Goal: Information Seeking & Learning: Learn about a topic

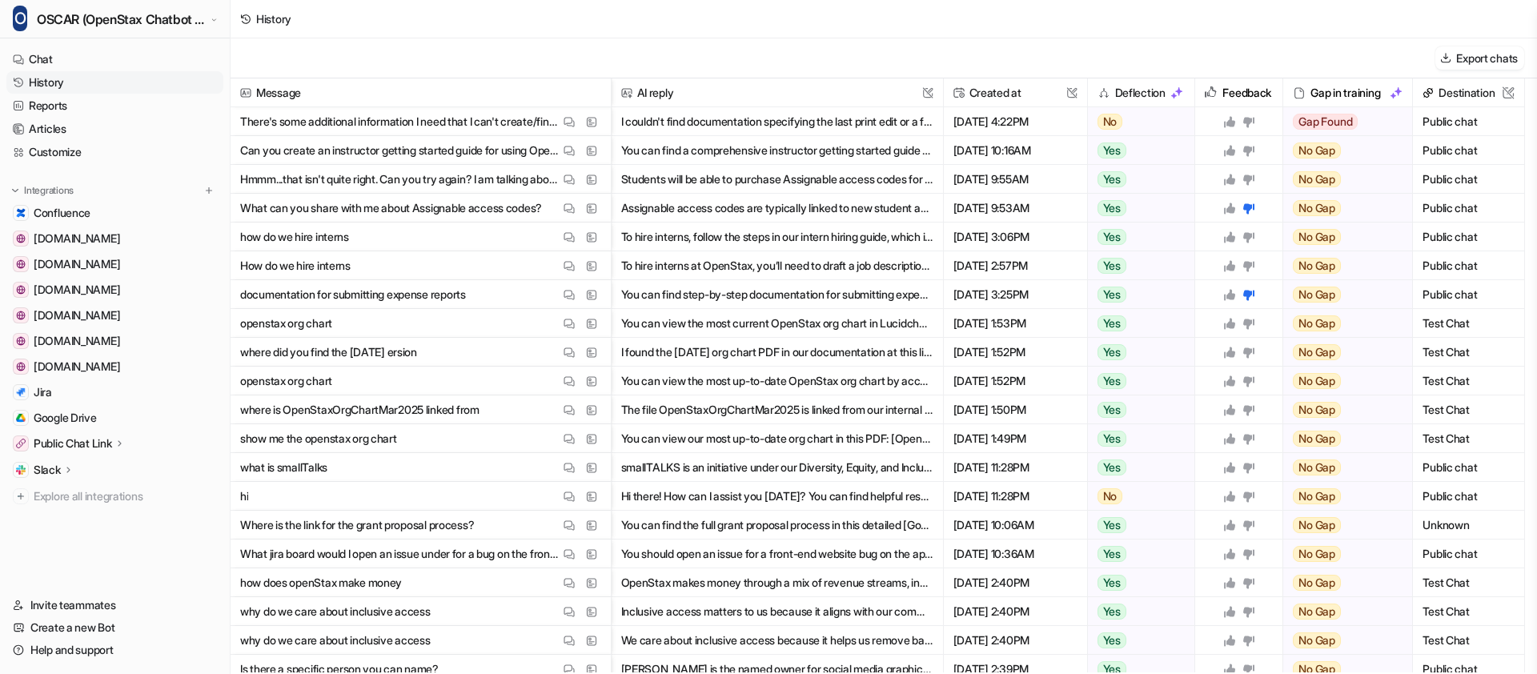
click at [464, 126] on p "There's some additional information I need that I can't create/find myself. Cou…" at bounding box center [399, 121] width 319 height 29
click at [576, 121] on button "View Thread" at bounding box center [569, 121] width 19 height 19
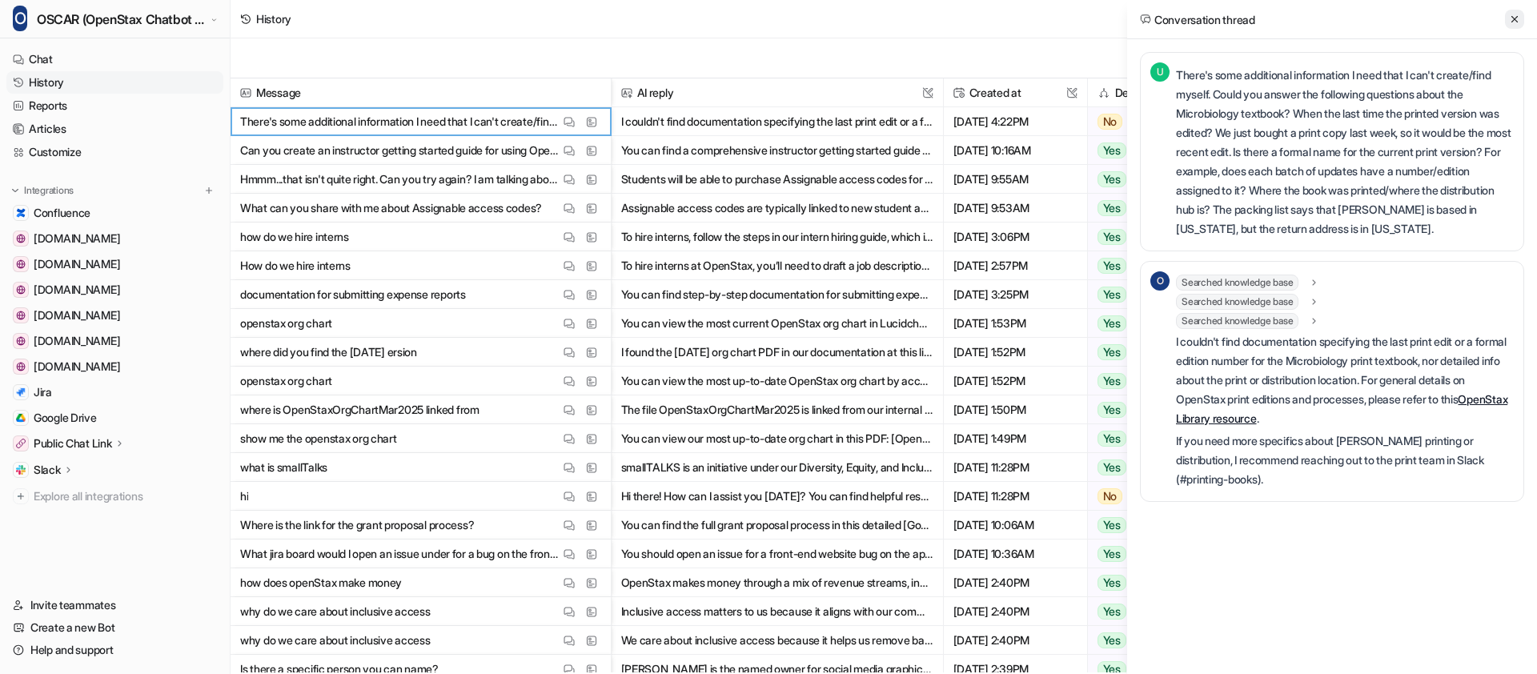
click at [1513, 19] on icon at bounding box center [1514, 19] width 11 height 11
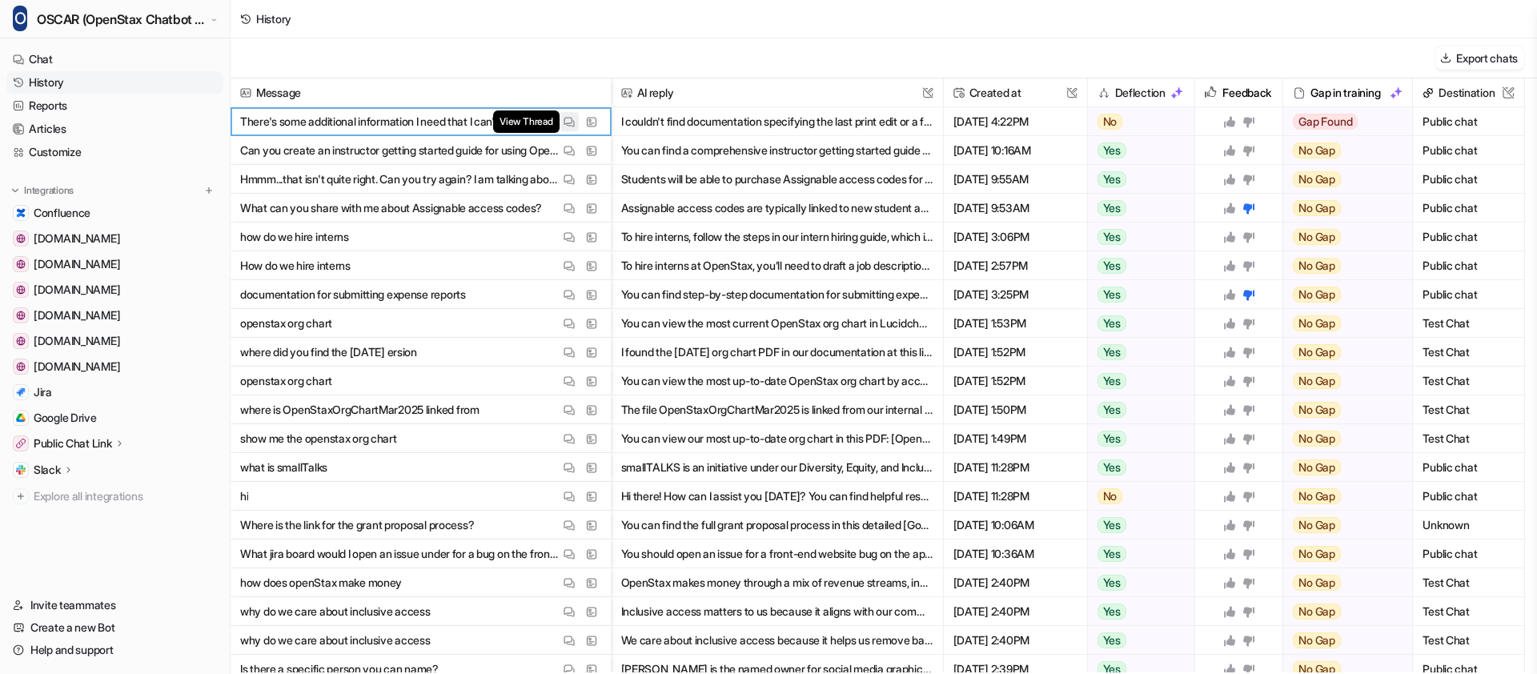
click at [569, 118] on img at bounding box center [569, 122] width 11 height 12
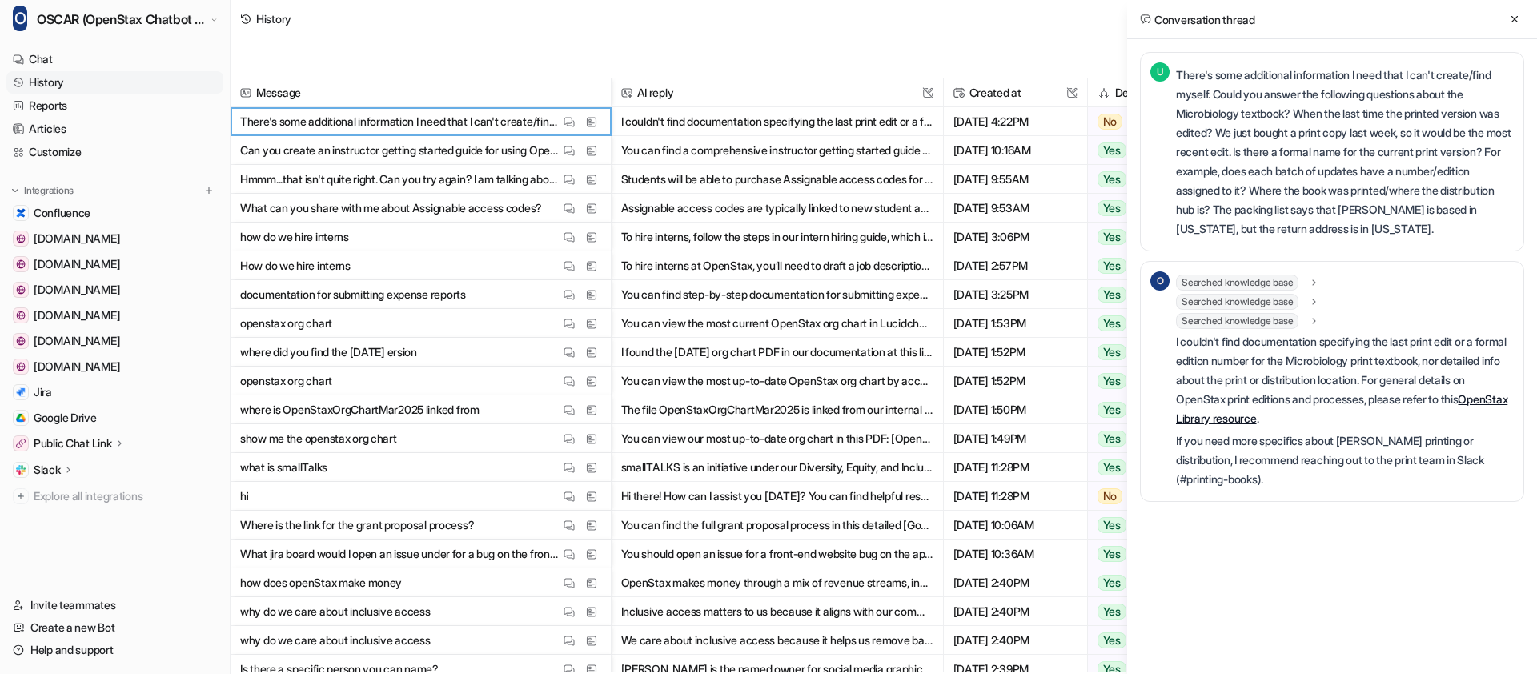
click at [701, 116] on button "I couldn't find documentation specifying the last print edit or a formal editio…" at bounding box center [777, 121] width 312 height 29
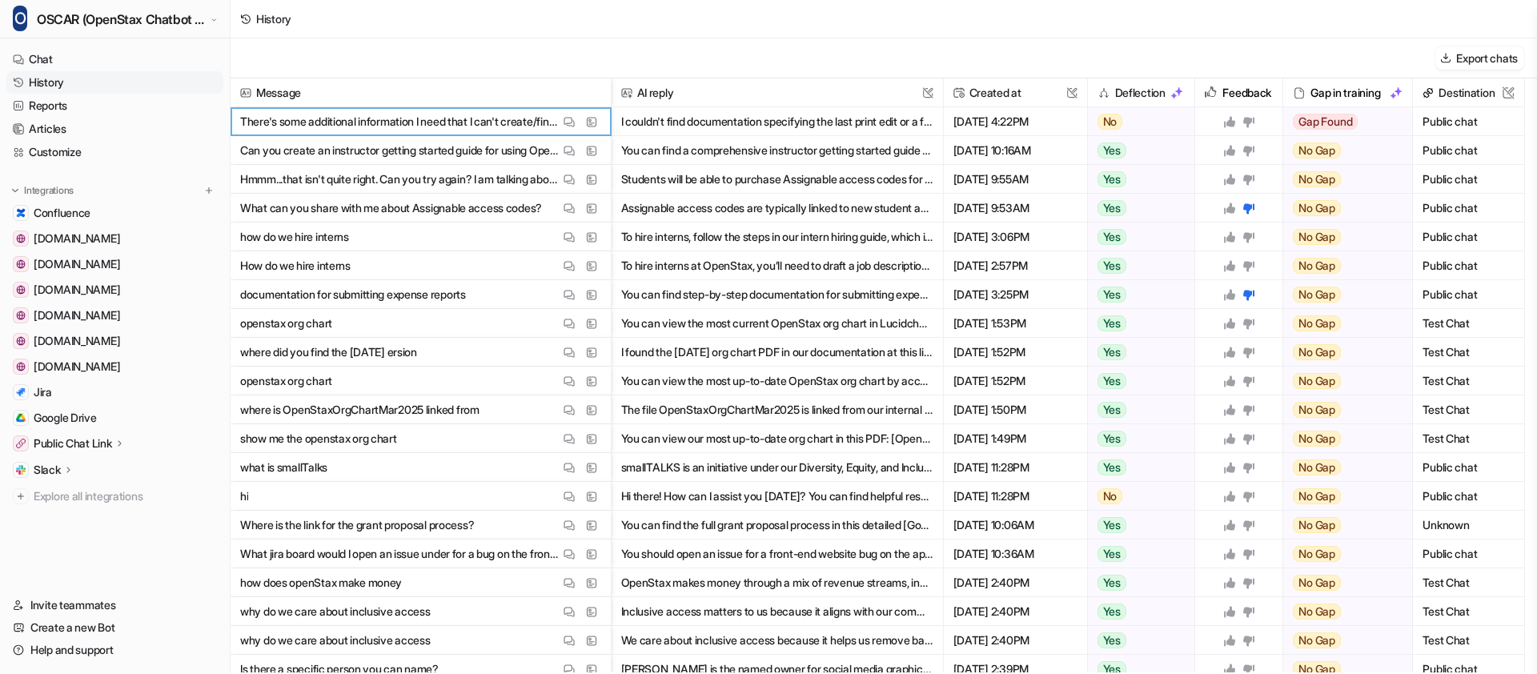
click at [530, 127] on p "There's some additional information I need that I can't create/find myself. Cou…" at bounding box center [399, 121] width 319 height 29
click at [566, 121] on img at bounding box center [569, 122] width 11 height 12
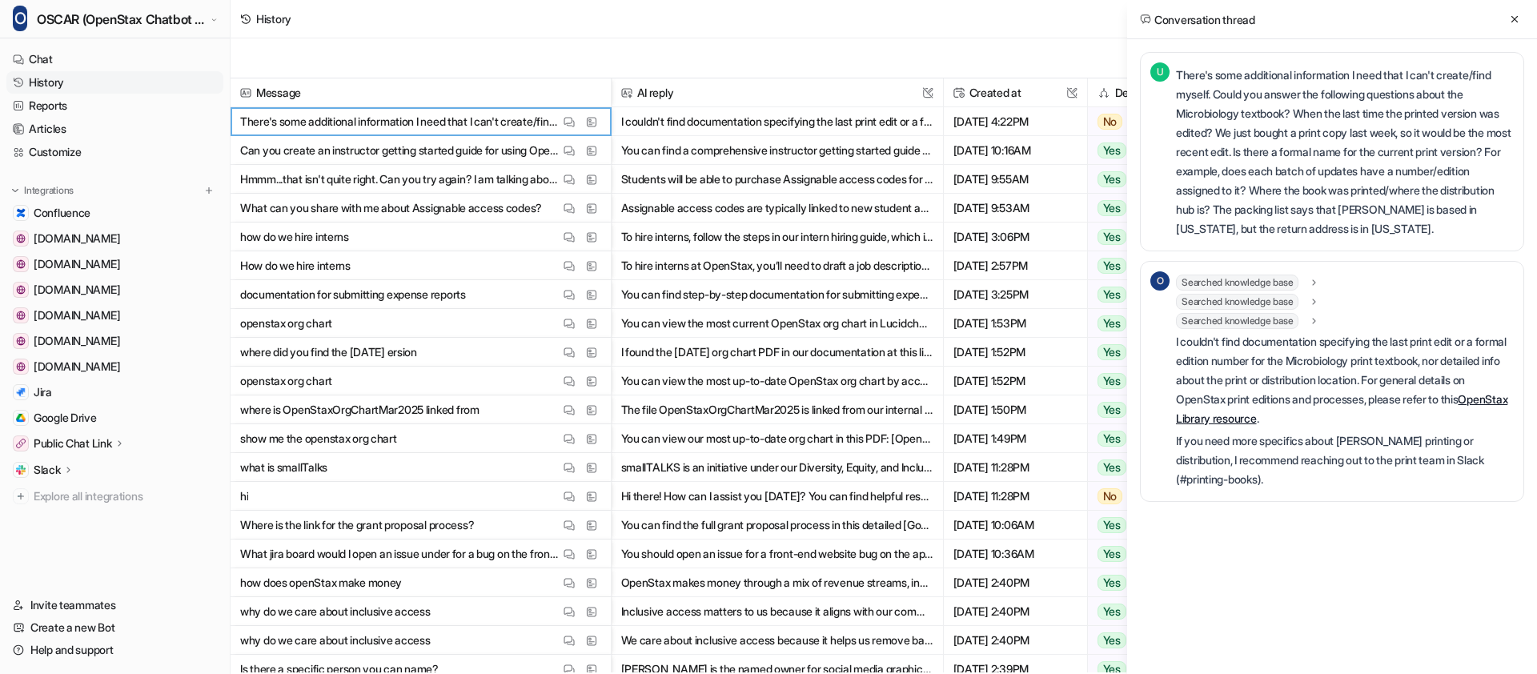
click at [1276, 419] on link "OpenStax Library resource" at bounding box center [1342, 408] width 332 height 33
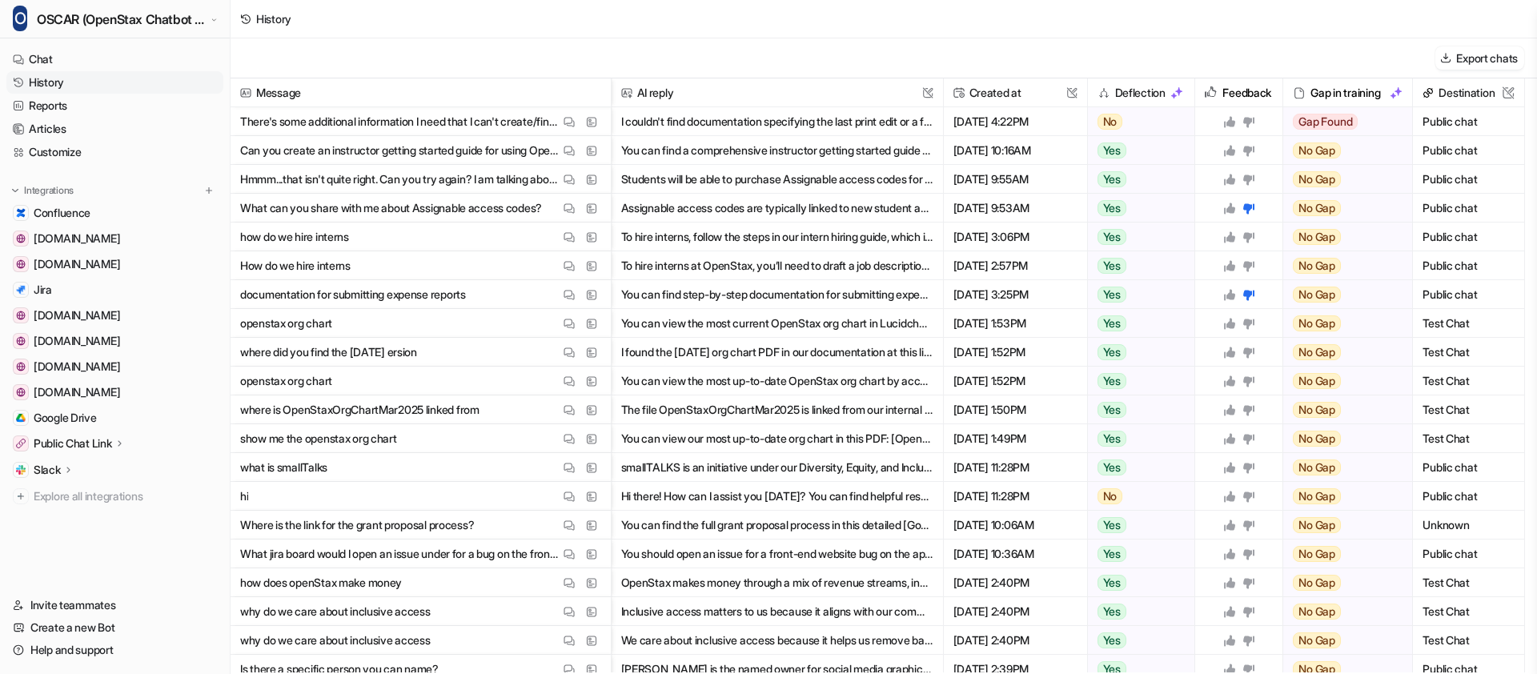
click at [403, 131] on p "There's some additional information I need that I can't create/find myself. Cou…" at bounding box center [399, 121] width 319 height 29
click at [564, 122] on img at bounding box center [569, 122] width 11 height 12
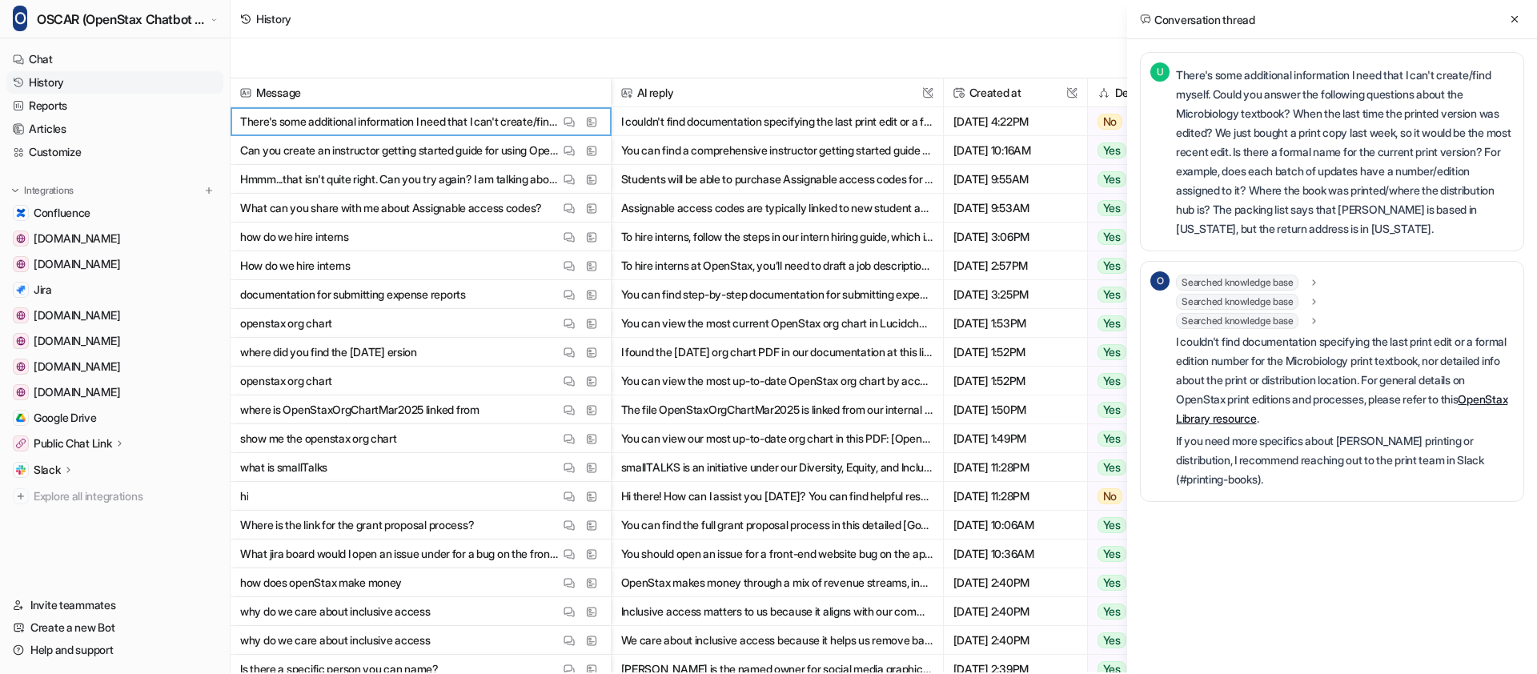
click at [399, 147] on p "Can you create an instructor getting started guide for using OpenStax Assignabl…" at bounding box center [399, 150] width 319 height 29
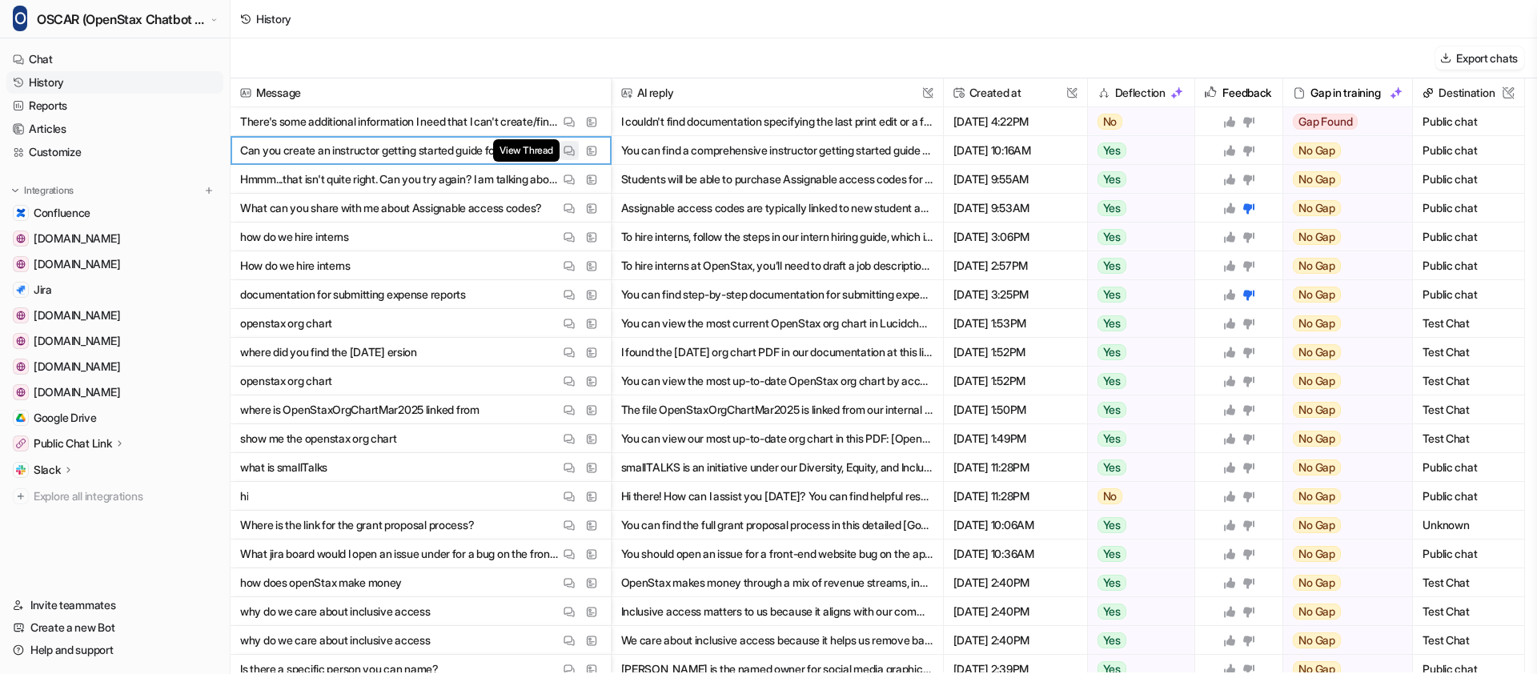
click at [561, 151] on button "View Thread" at bounding box center [569, 150] width 19 height 19
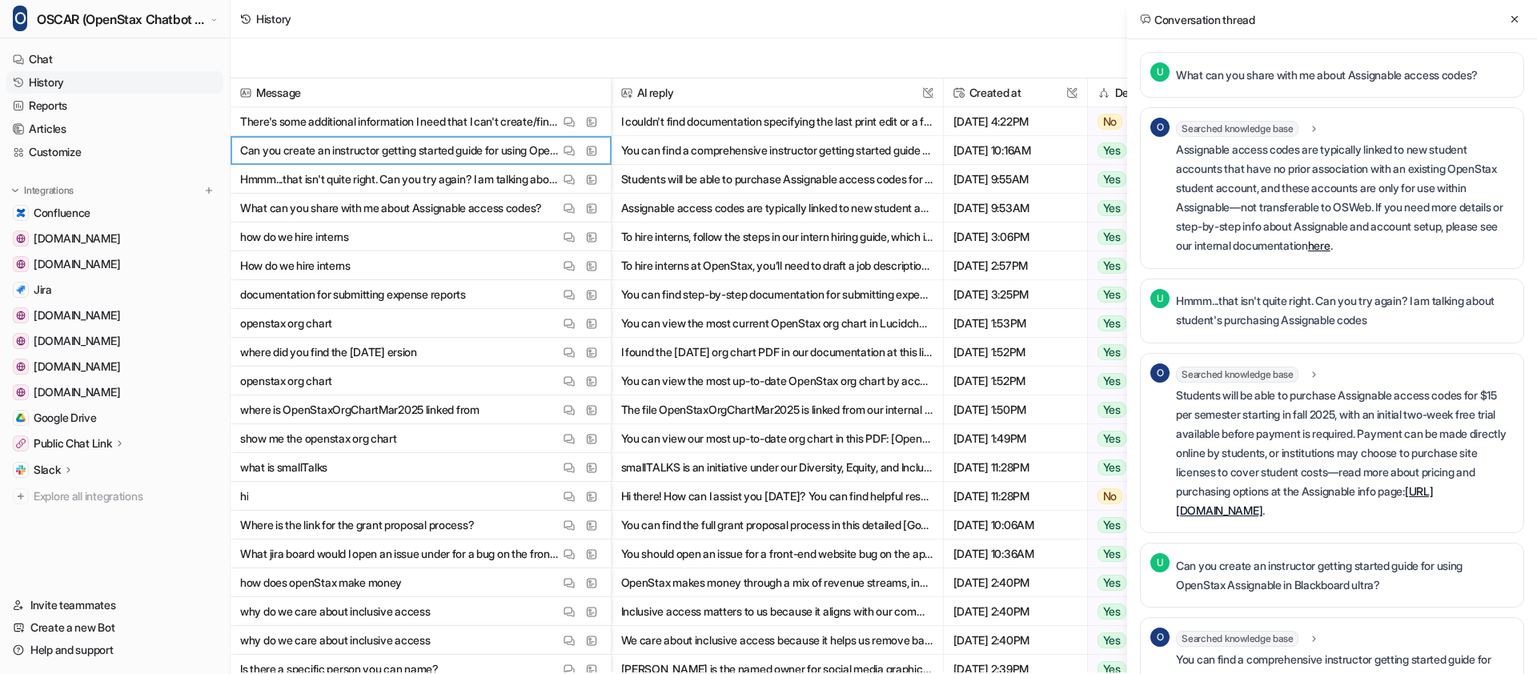
scroll to position [142, 0]
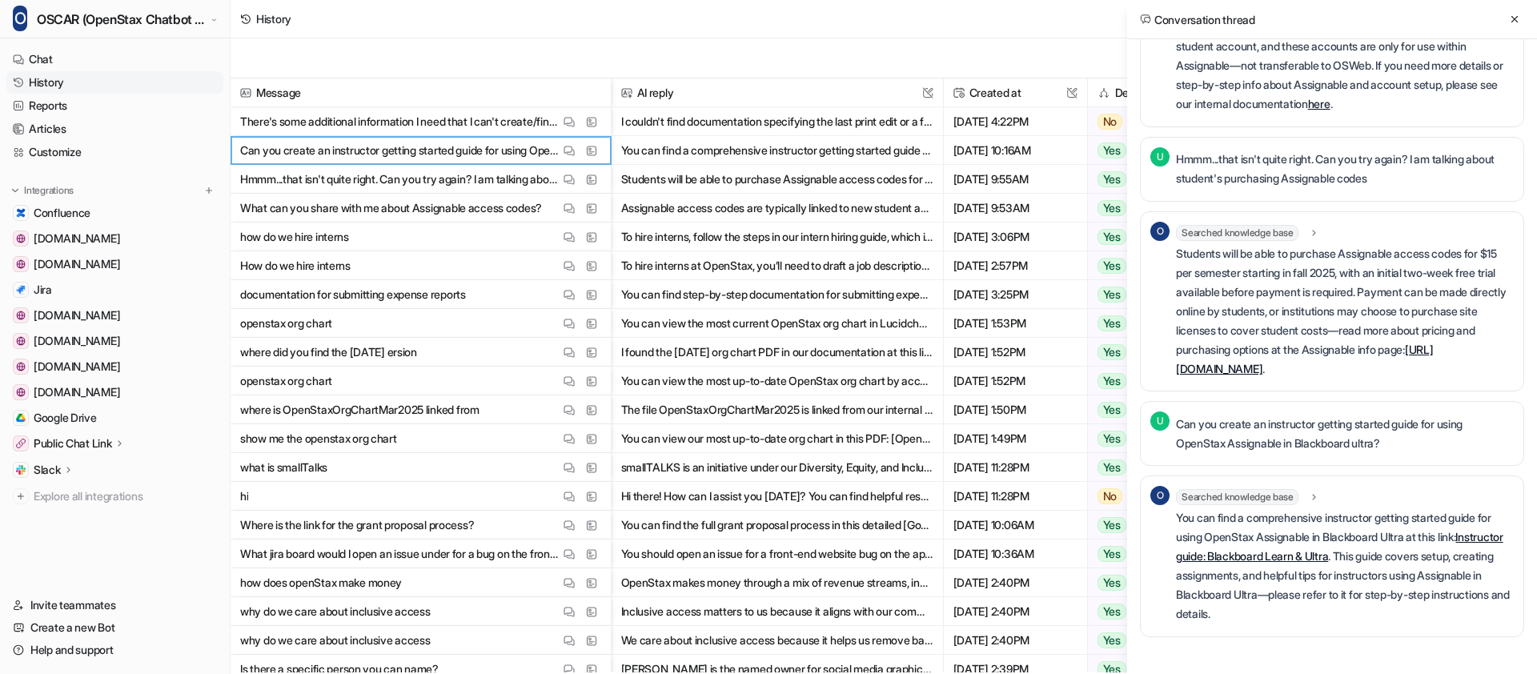
click at [472, 124] on p "There's some additional information I need that I can't create/find myself. Cou…" at bounding box center [399, 121] width 319 height 29
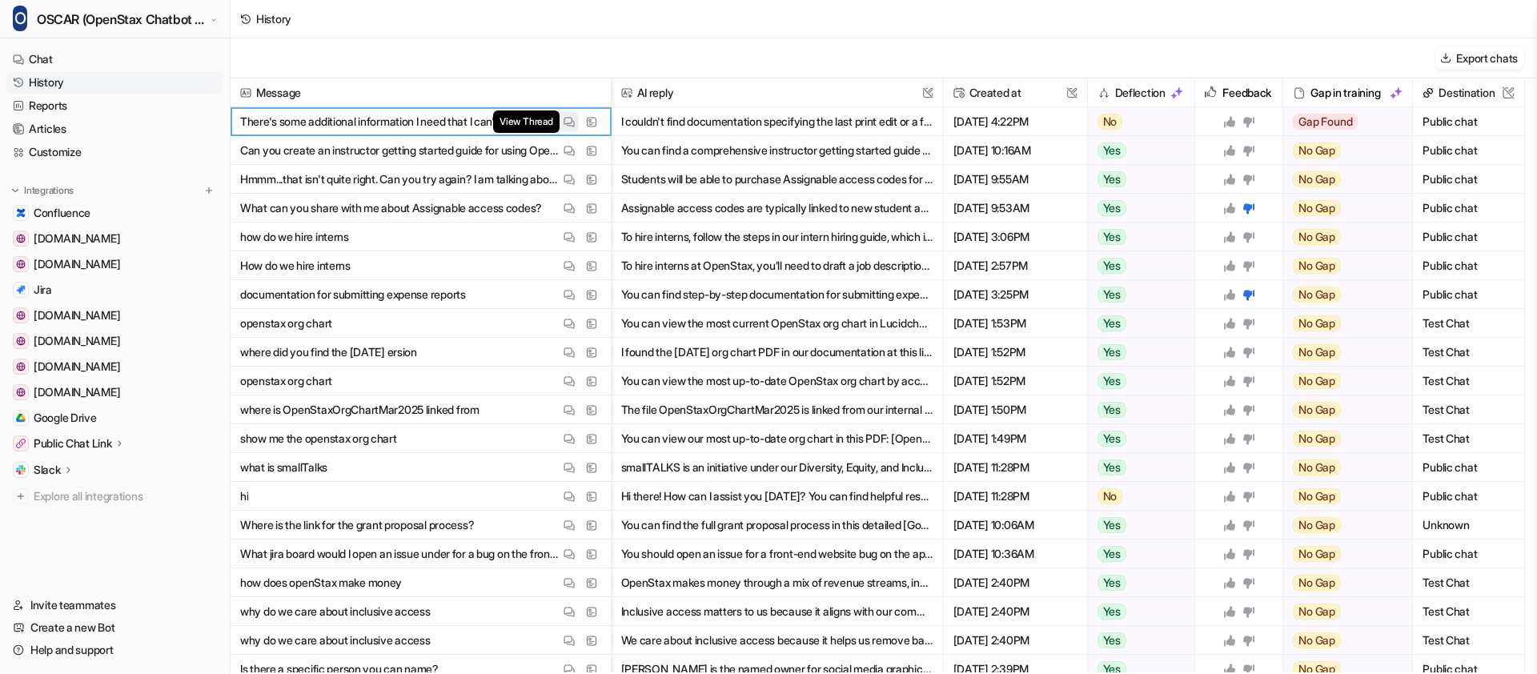
click at [573, 125] on img at bounding box center [569, 122] width 11 height 12
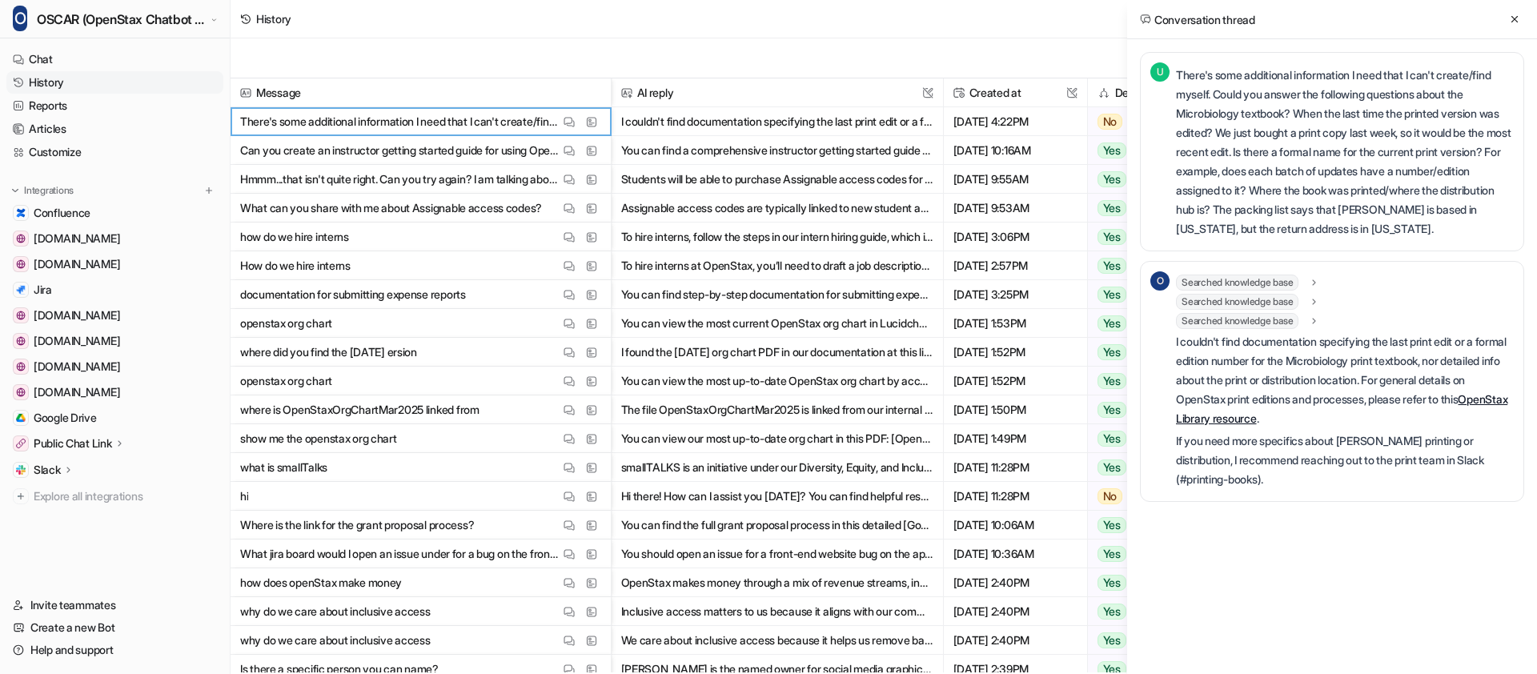
click at [1320, 283] on icon at bounding box center [1314, 283] width 11 height 12
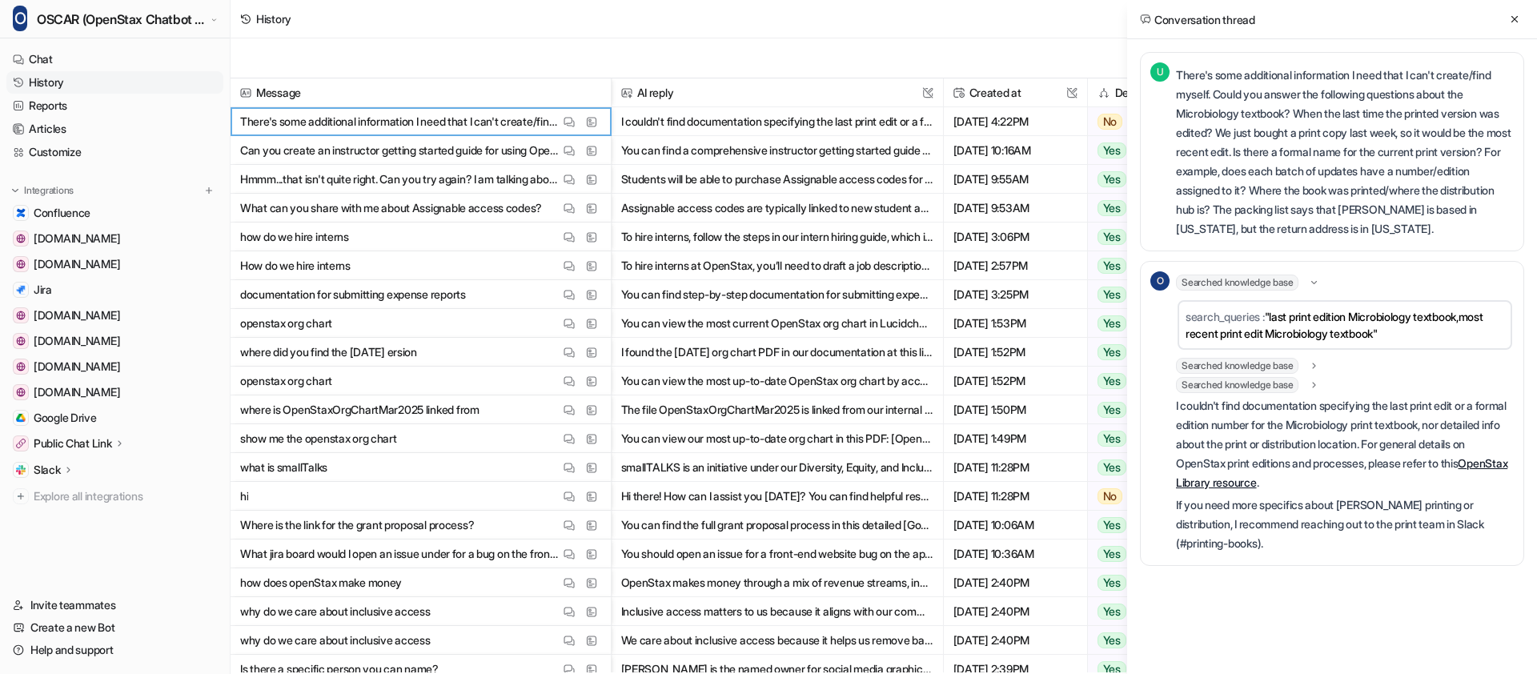
click at [1319, 360] on icon at bounding box center [1314, 366] width 11 height 12
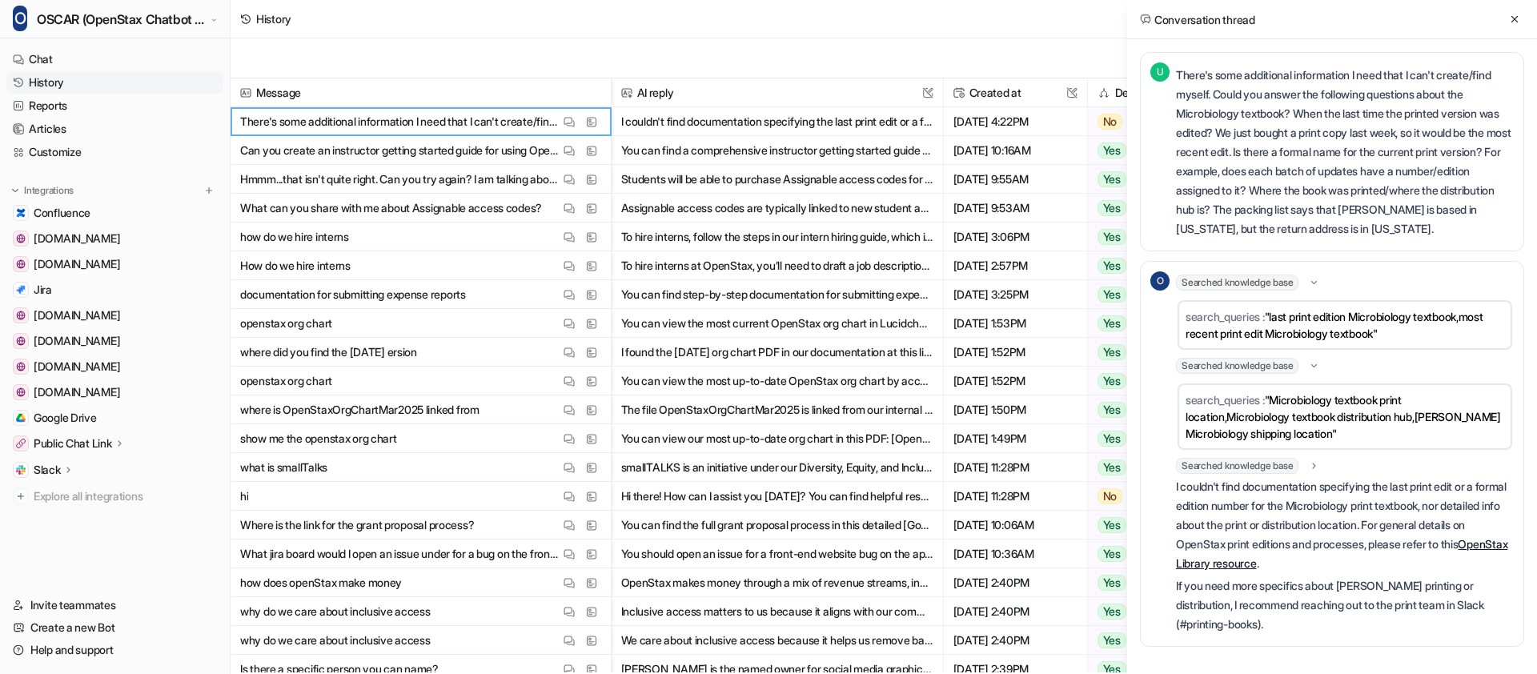
click at [1315, 468] on icon at bounding box center [1314, 466] width 11 height 12
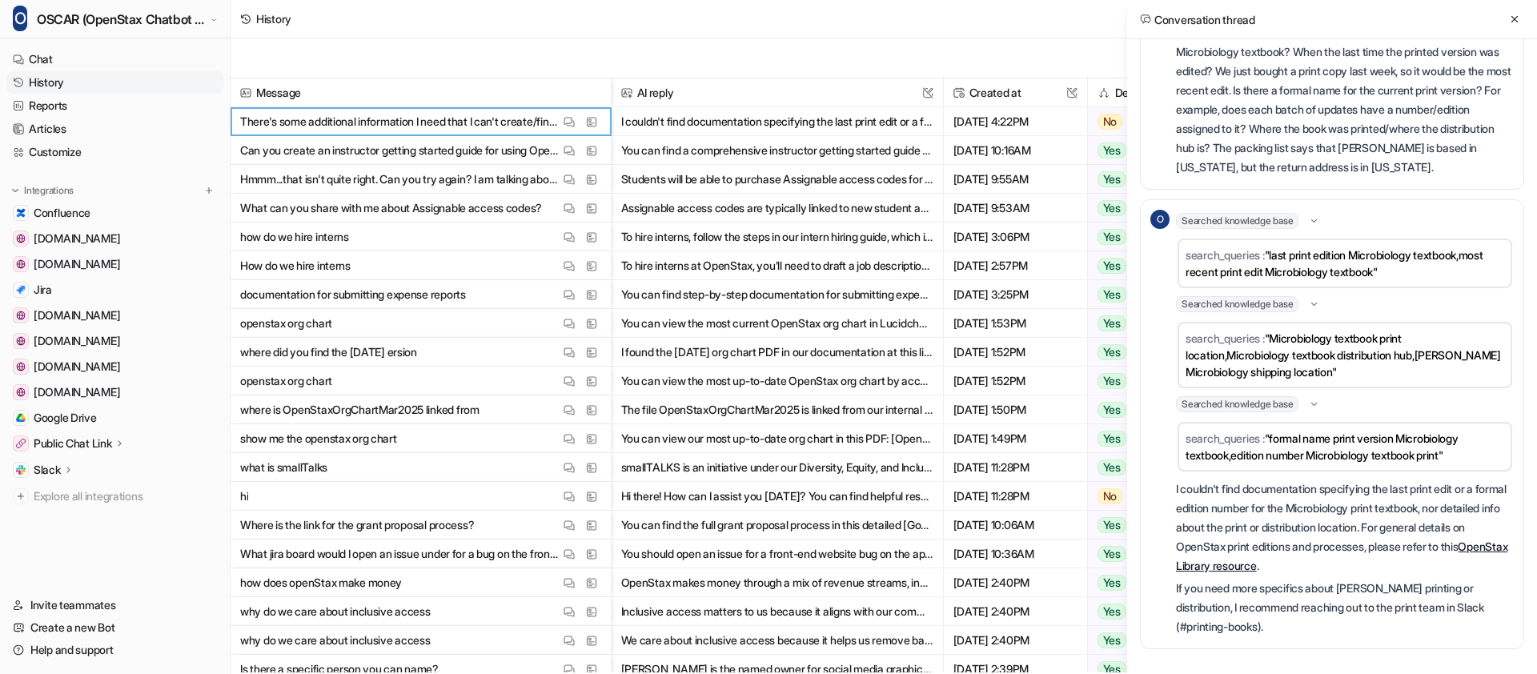
scroll to position [74, 0]
